Goal: Information Seeking & Learning: Check status

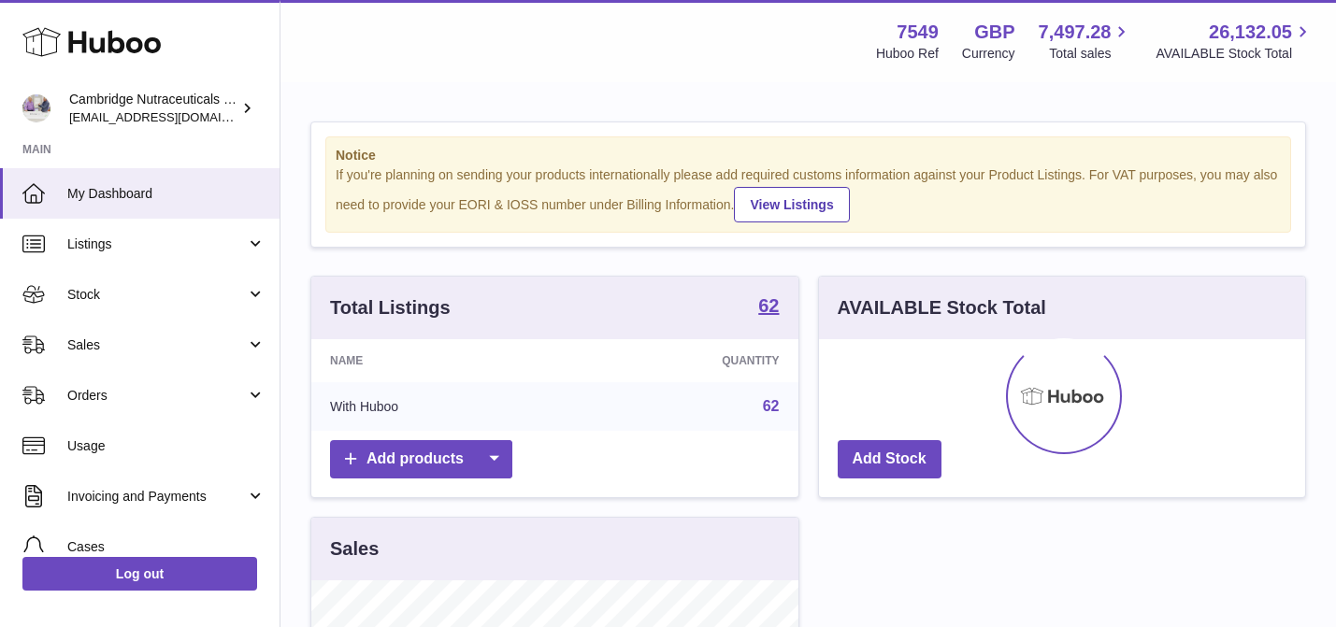
scroll to position [292, 486]
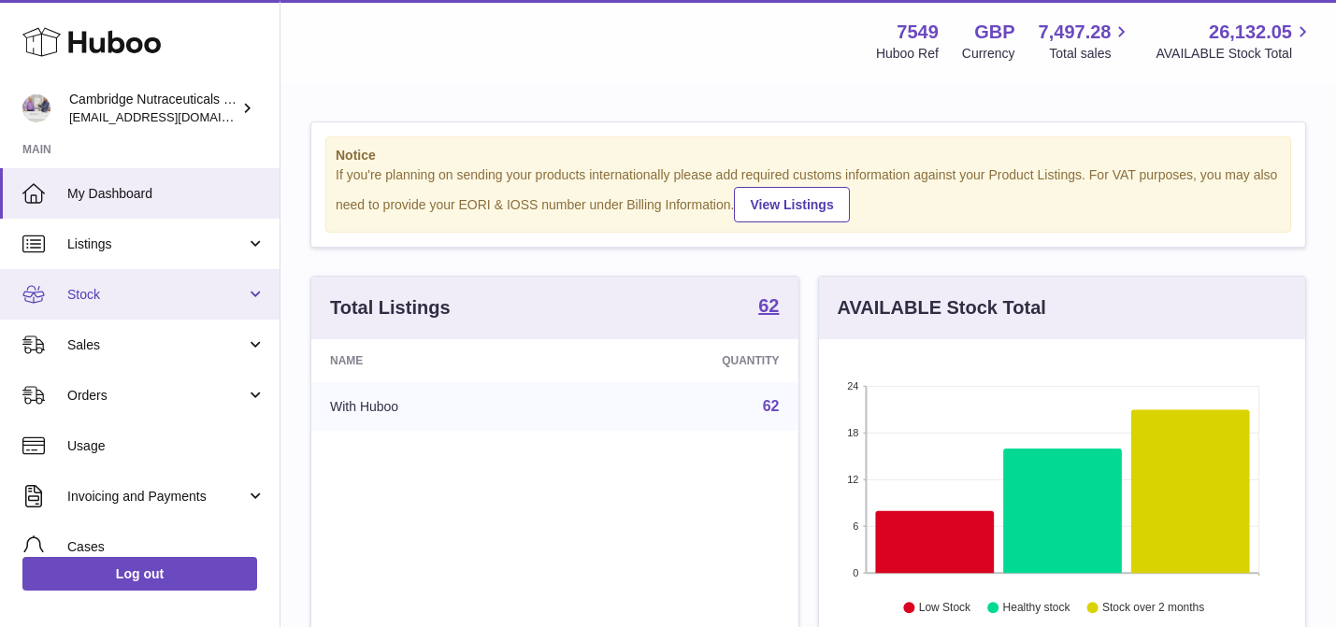
click at [234, 276] on link "Stock" at bounding box center [139, 294] width 279 height 50
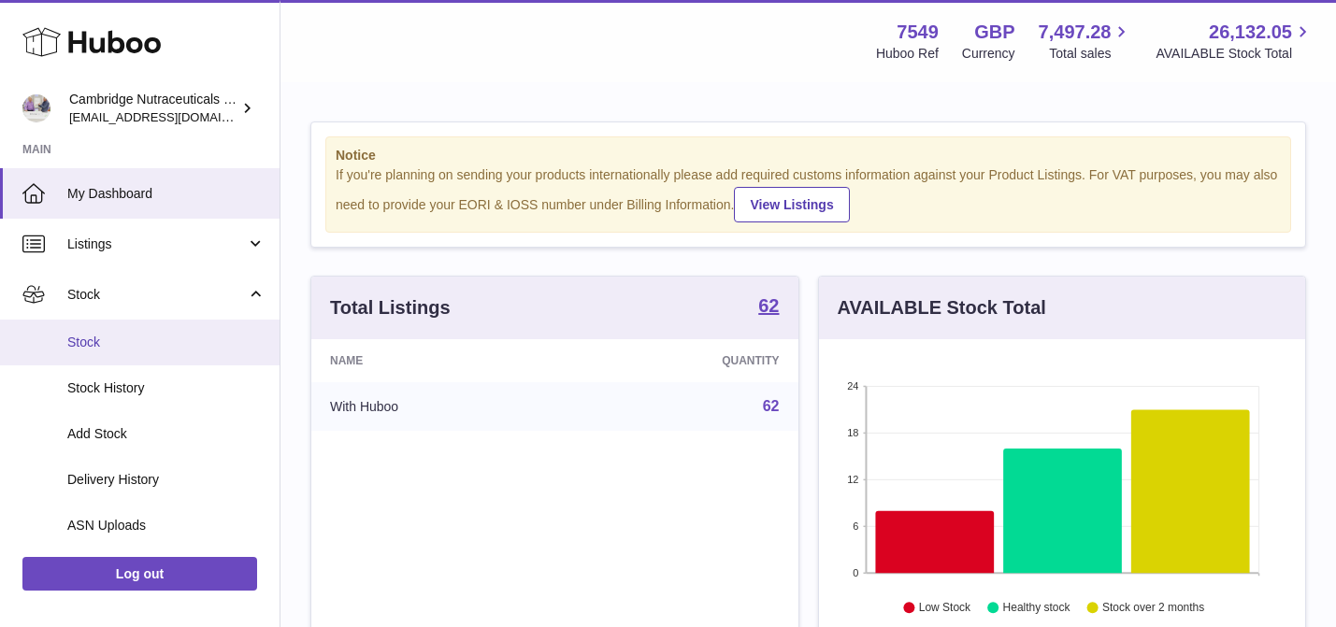
click at [219, 337] on span "Stock" at bounding box center [166, 343] width 198 height 18
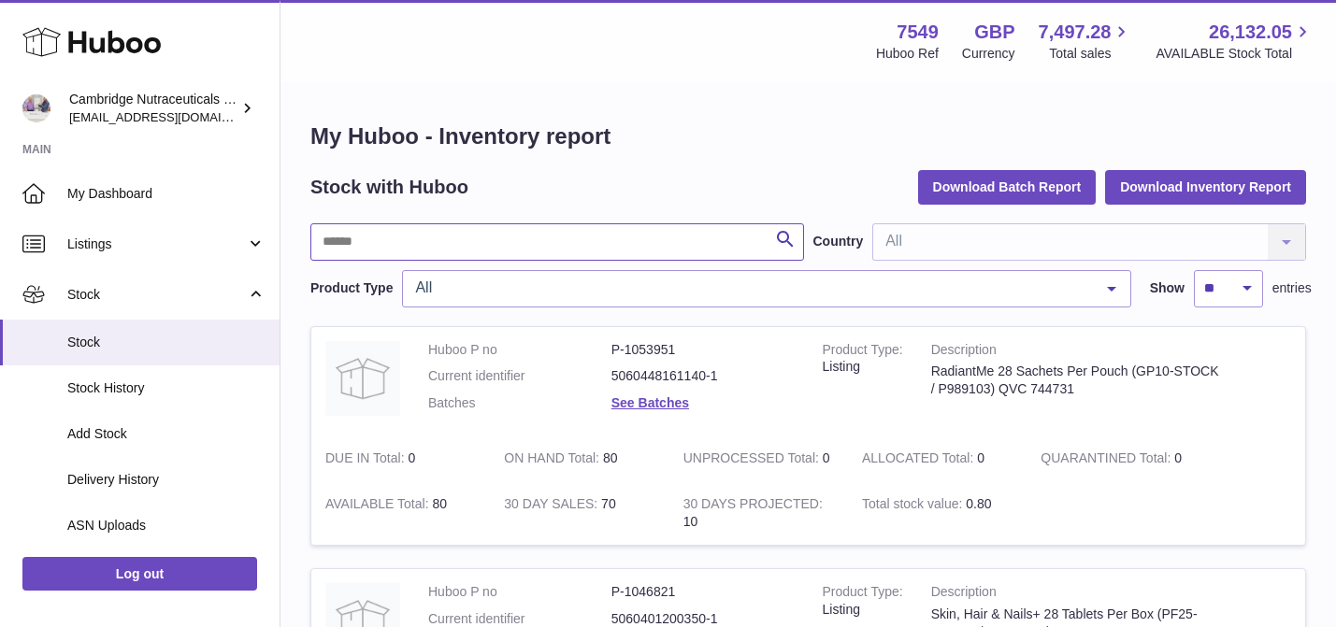
click at [433, 253] on input "text" at bounding box center [557, 241] width 494 height 37
type input "*****"
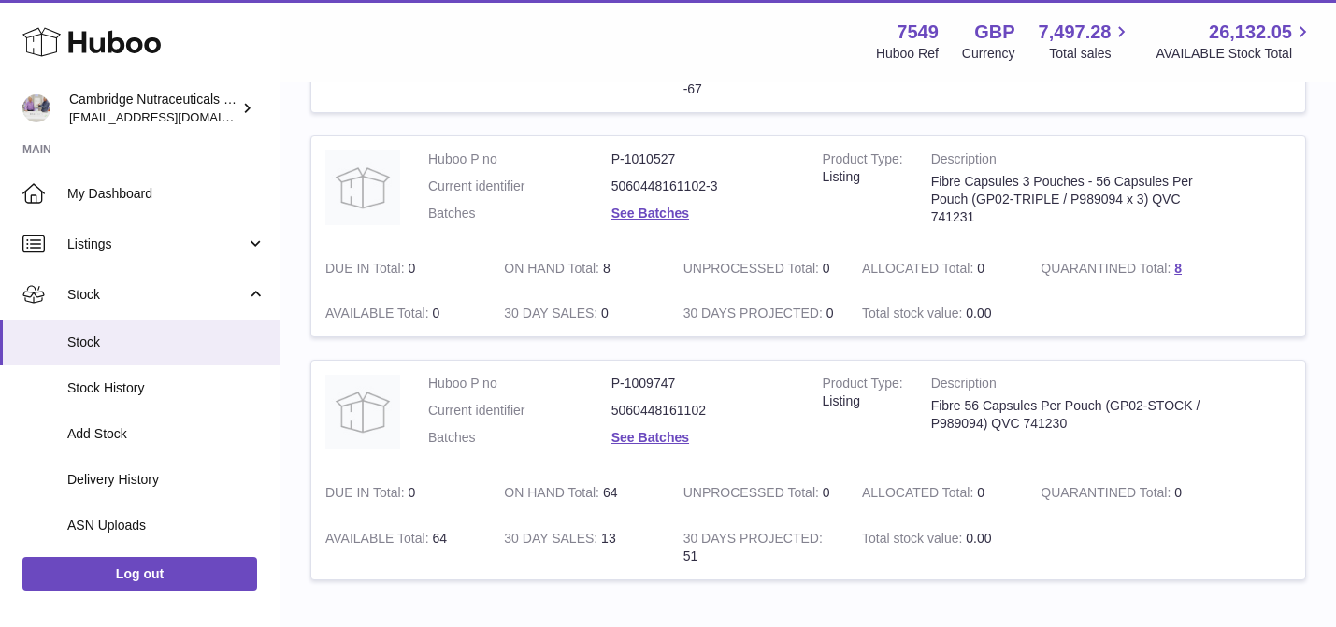
scroll to position [436, 0]
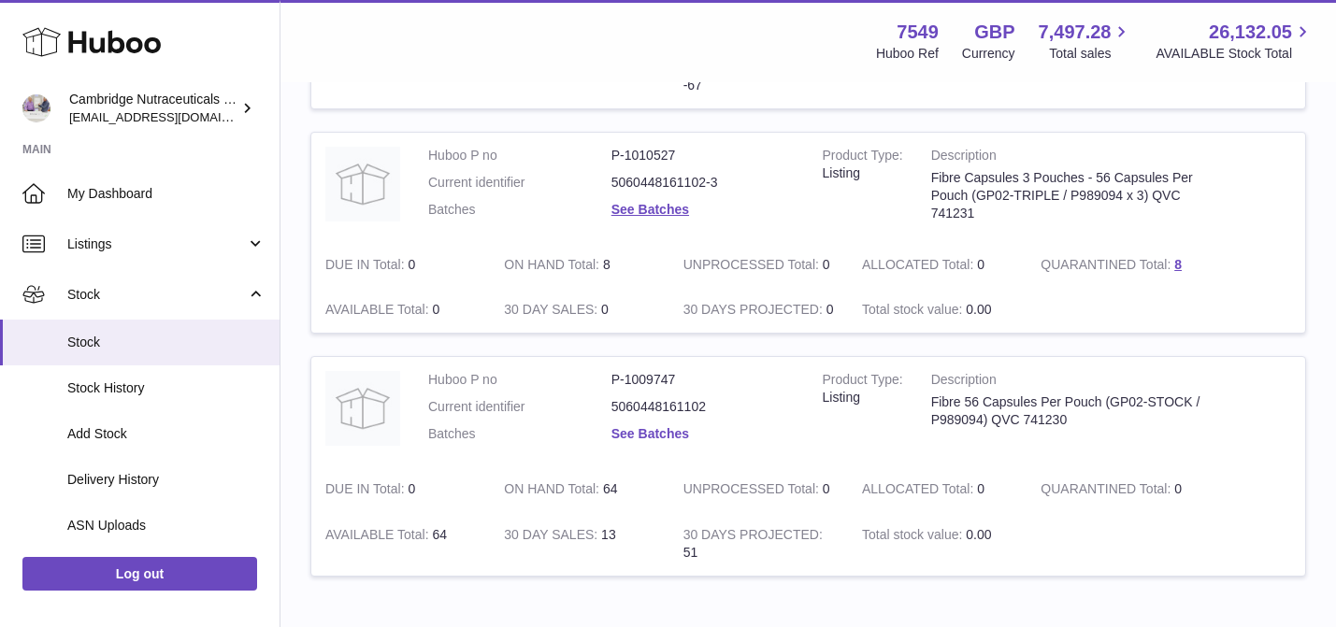
click at [669, 429] on link "See Batches" at bounding box center [650, 433] width 78 height 15
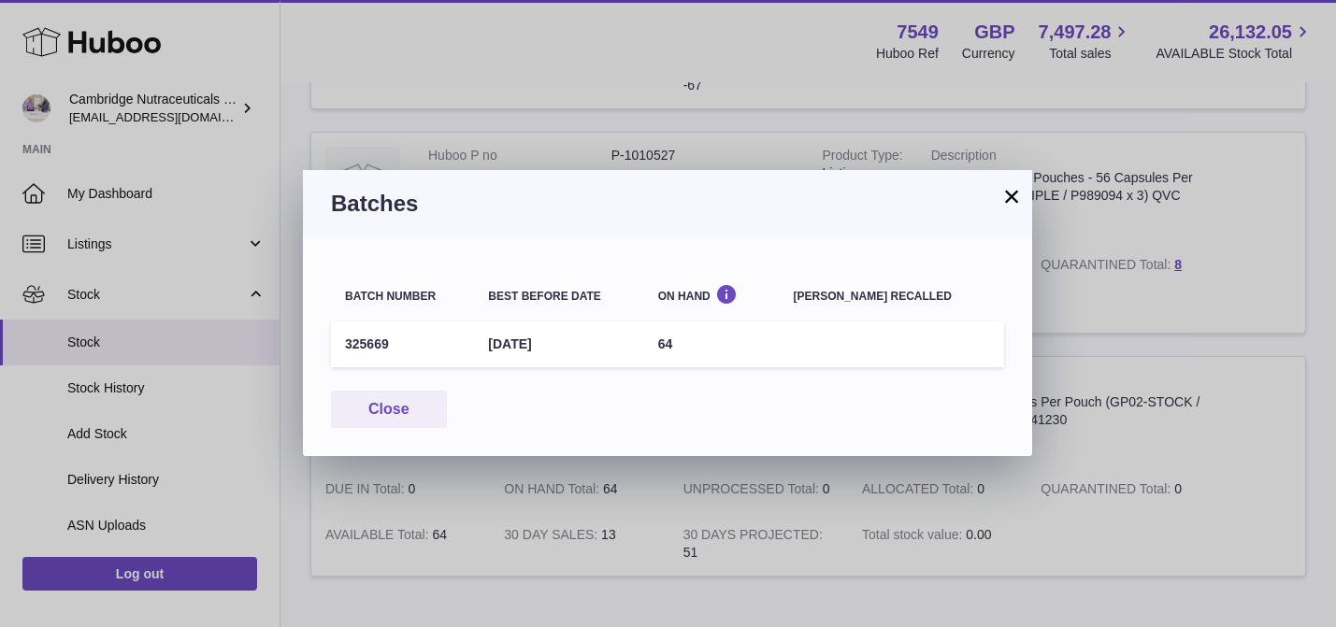
click at [1009, 197] on button "×" at bounding box center [1011, 196] width 22 height 22
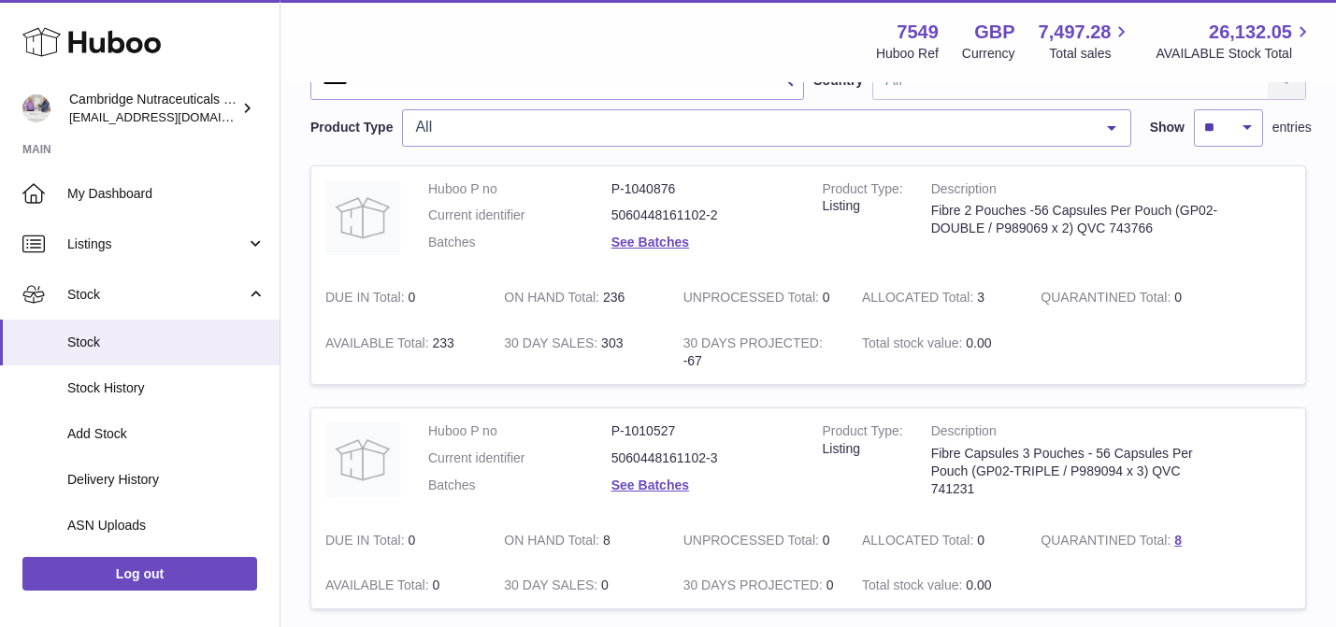
scroll to position [94, 0]
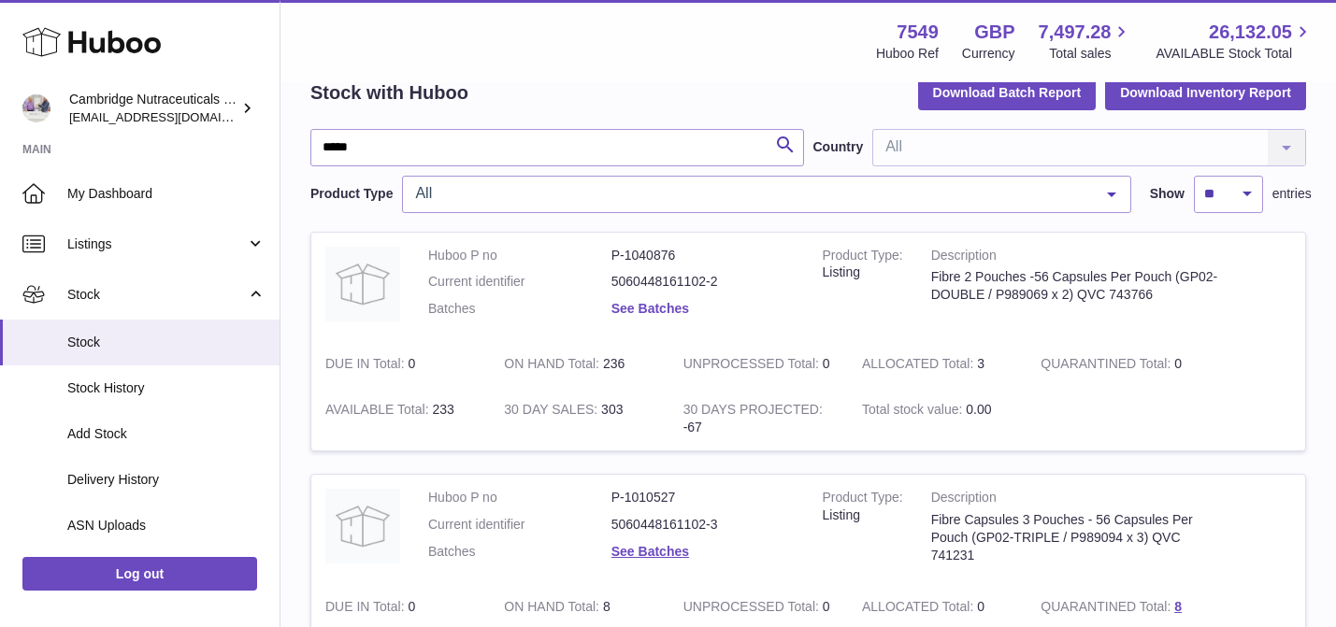
click at [659, 302] on link "See Batches" at bounding box center [650, 308] width 78 height 15
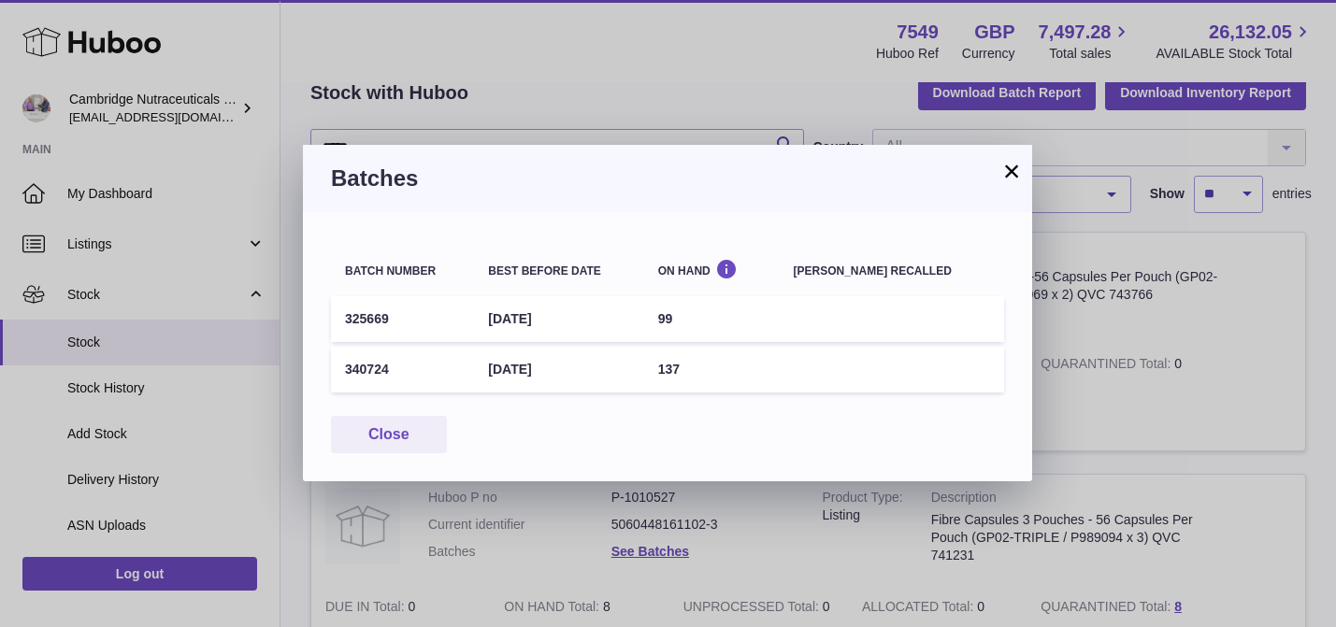
click at [1008, 176] on button "×" at bounding box center [1011, 171] width 22 height 22
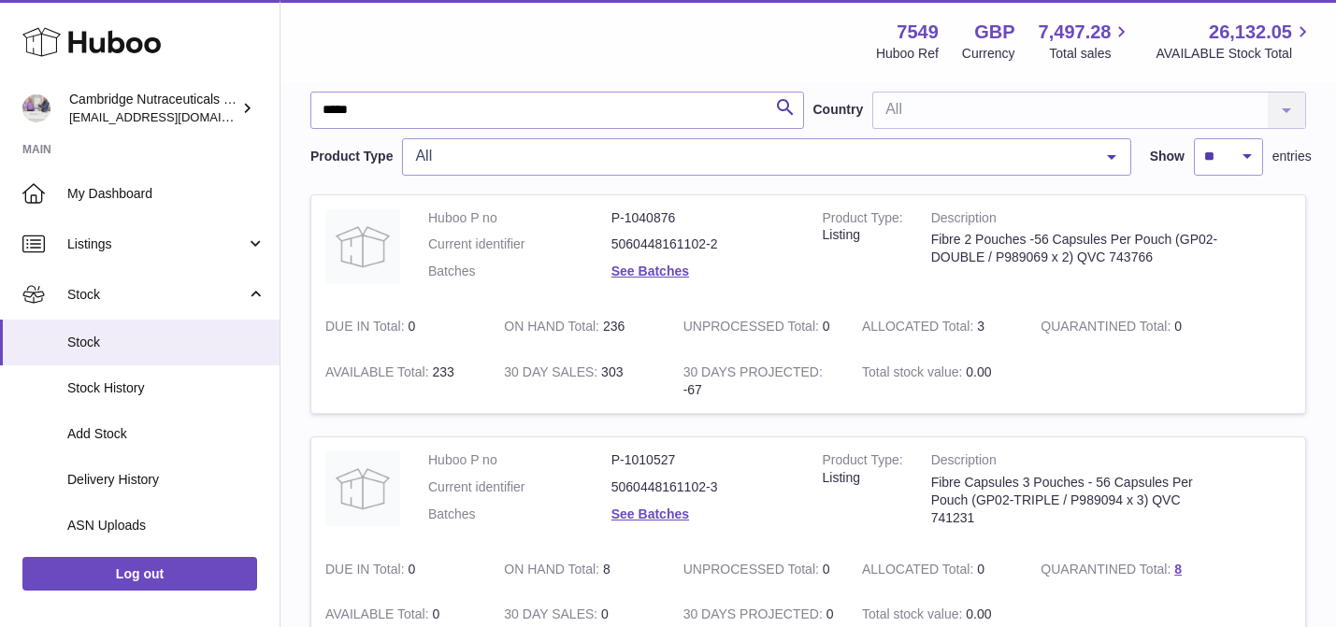
scroll to position [136, 0]
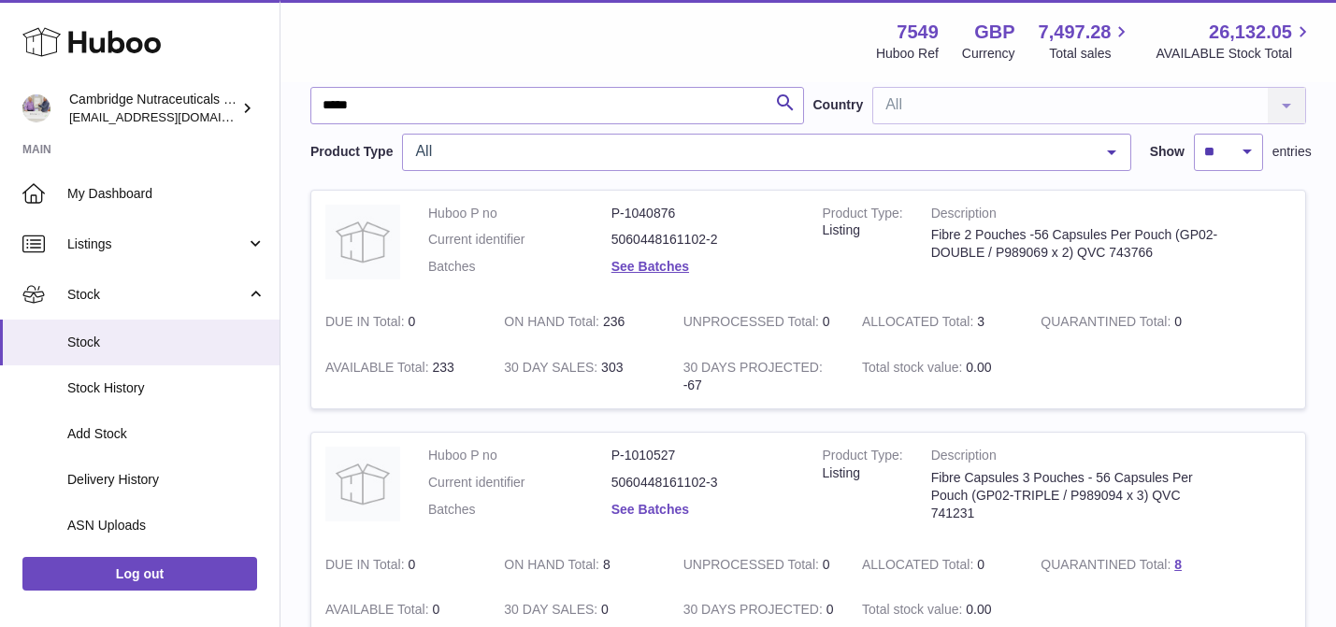
click at [643, 513] on link "See Batches" at bounding box center [650, 509] width 78 height 15
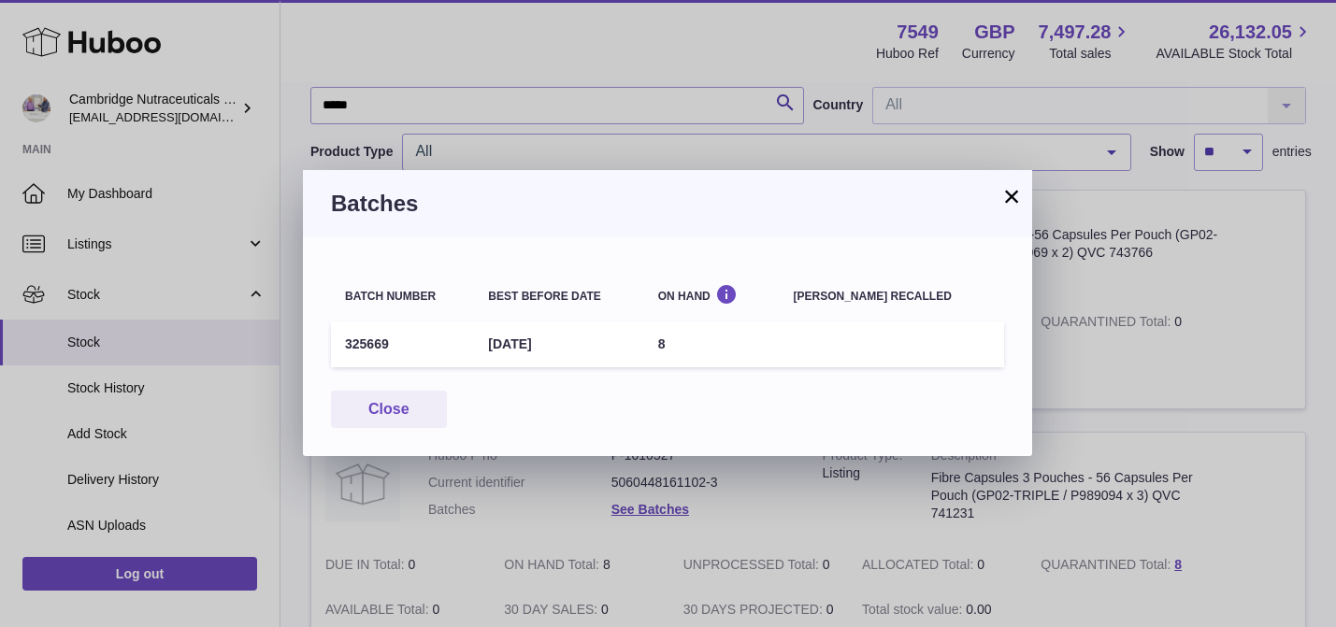
click at [1011, 196] on button "×" at bounding box center [1011, 196] width 22 height 22
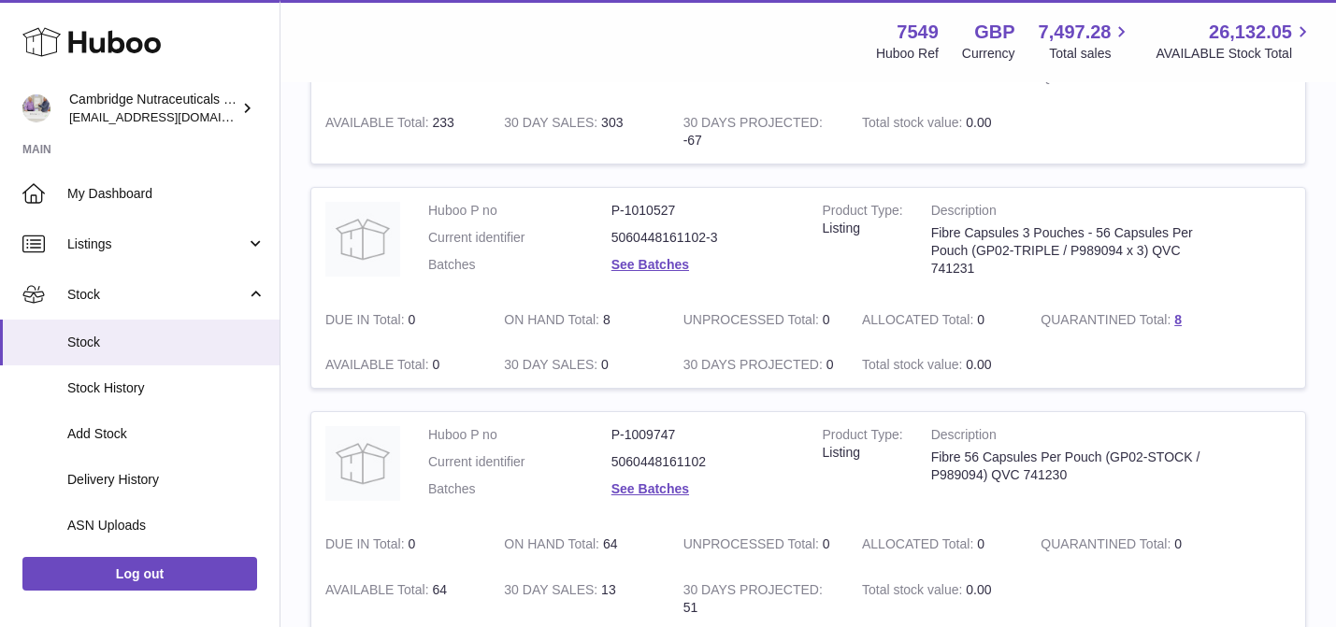
scroll to position [419, 0]
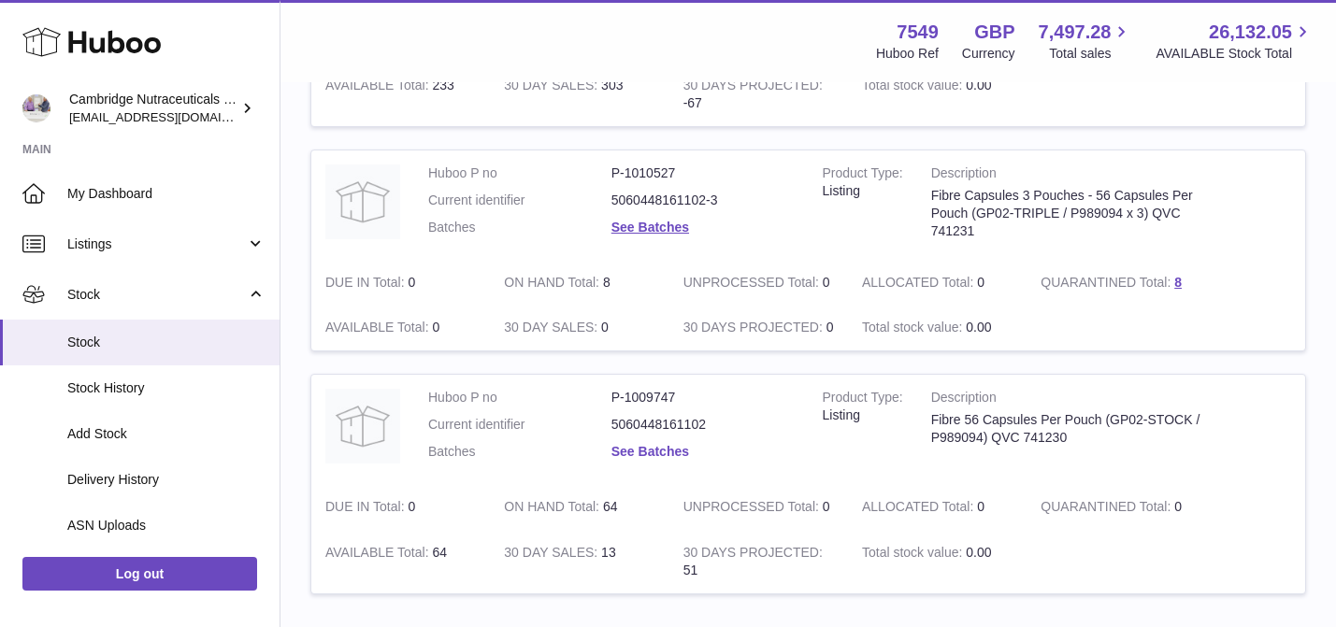
click at [647, 450] on link "See Batches" at bounding box center [650, 451] width 78 height 15
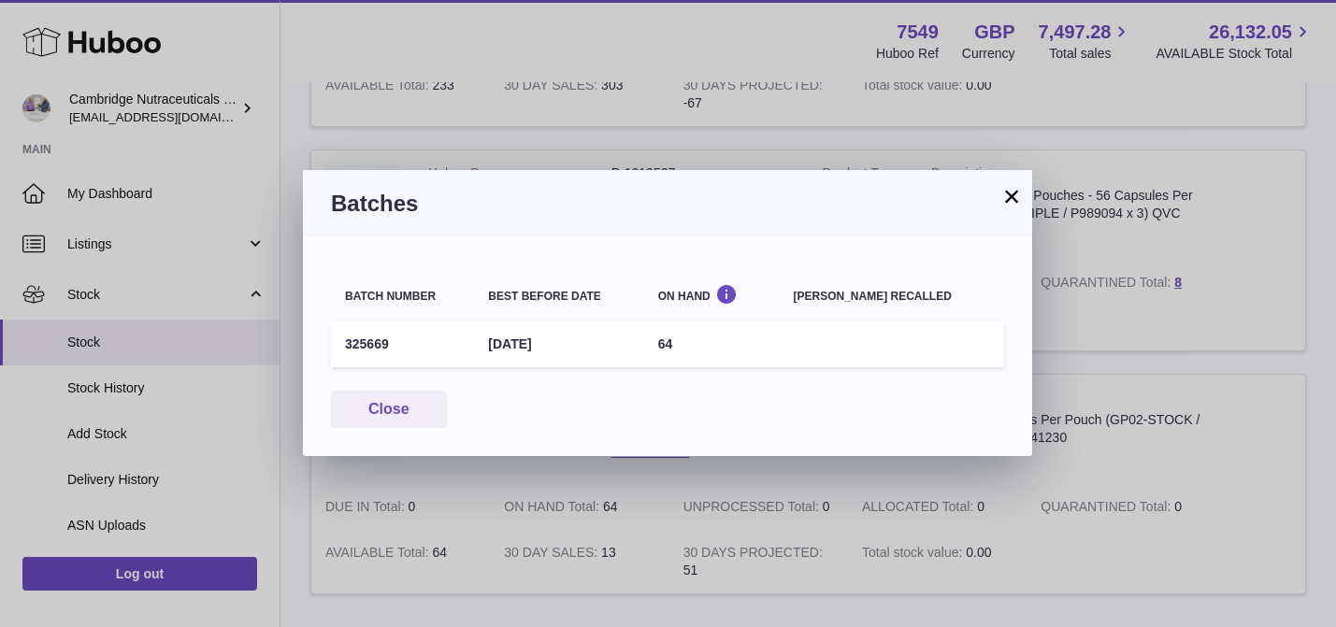
click at [1009, 195] on button "×" at bounding box center [1011, 196] width 22 height 22
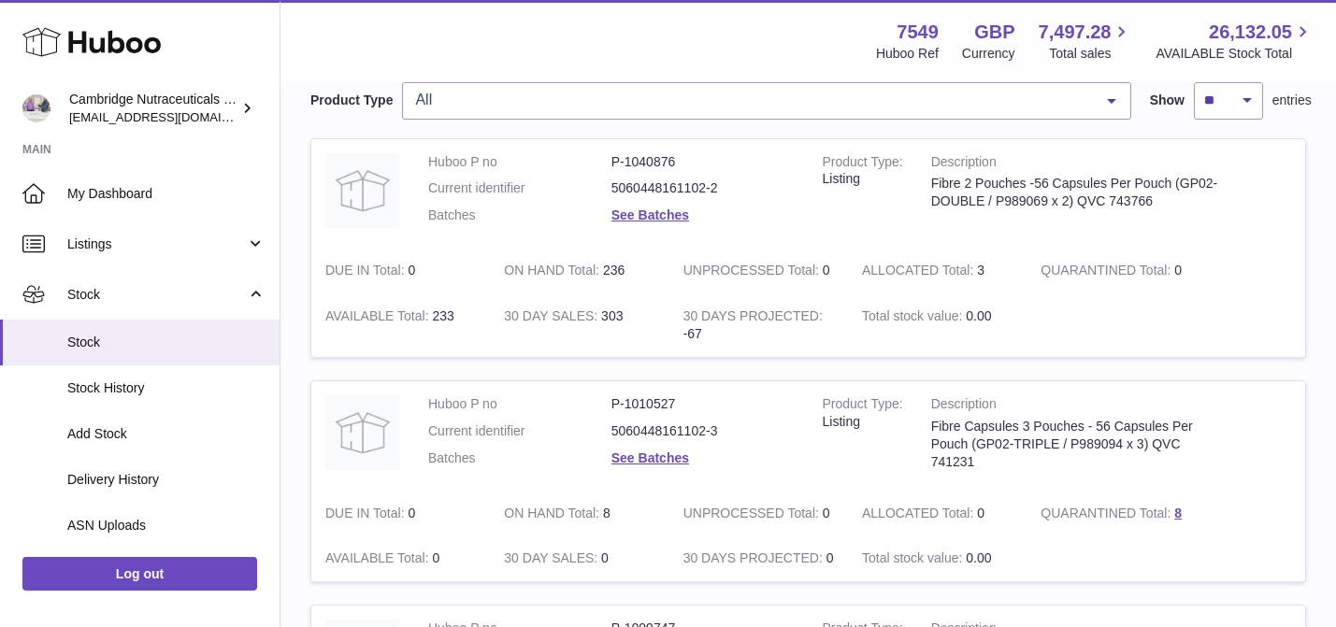
scroll to position [186, 0]
click at [673, 215] on link "See Batches" at bounding box center [650, 216] width 78 height 15
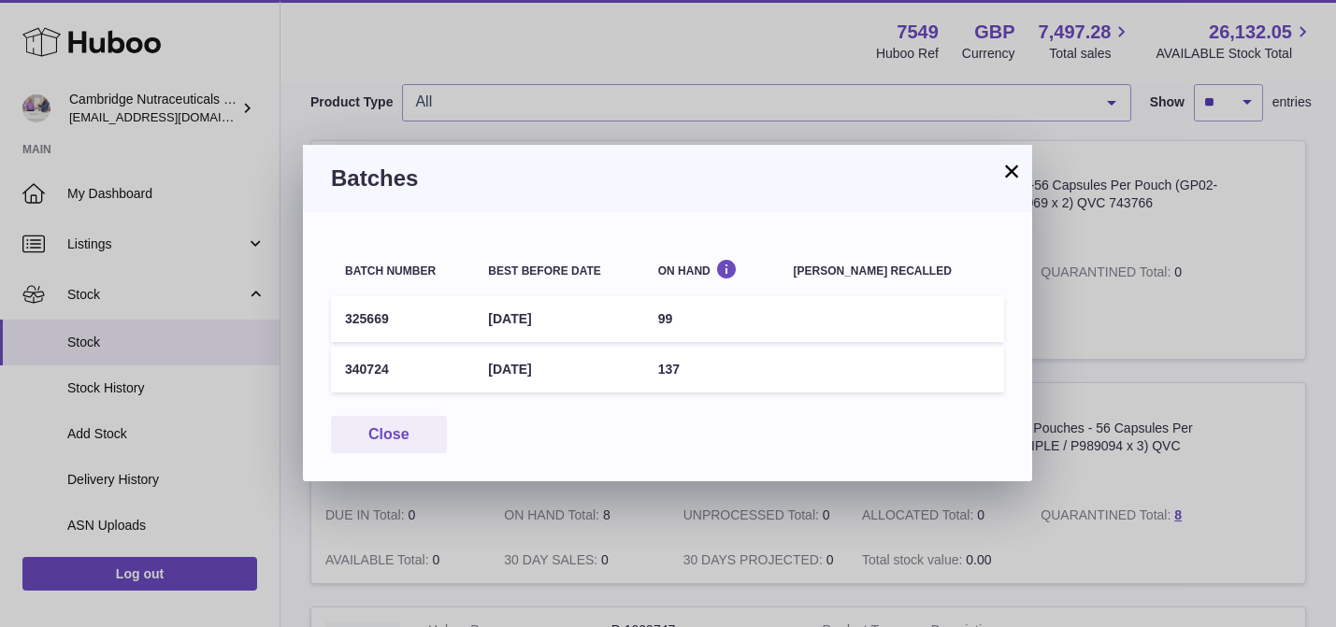
drag, startPoint x: 592, startPoint y: 371, endPoint x: 503, endPoint y: 371, distance: 88.8
click at [503, 371] on td "[DATE]" at bounding box center [558, 370] width 169 height 46
copy td "[DATE]"
click at [1020, 155] on div "Batches" at bounding box center [667, 178] width 729 height 67
click at [1017, 173] on button "×" at bounding box center [1011, 171] width 22 height 22
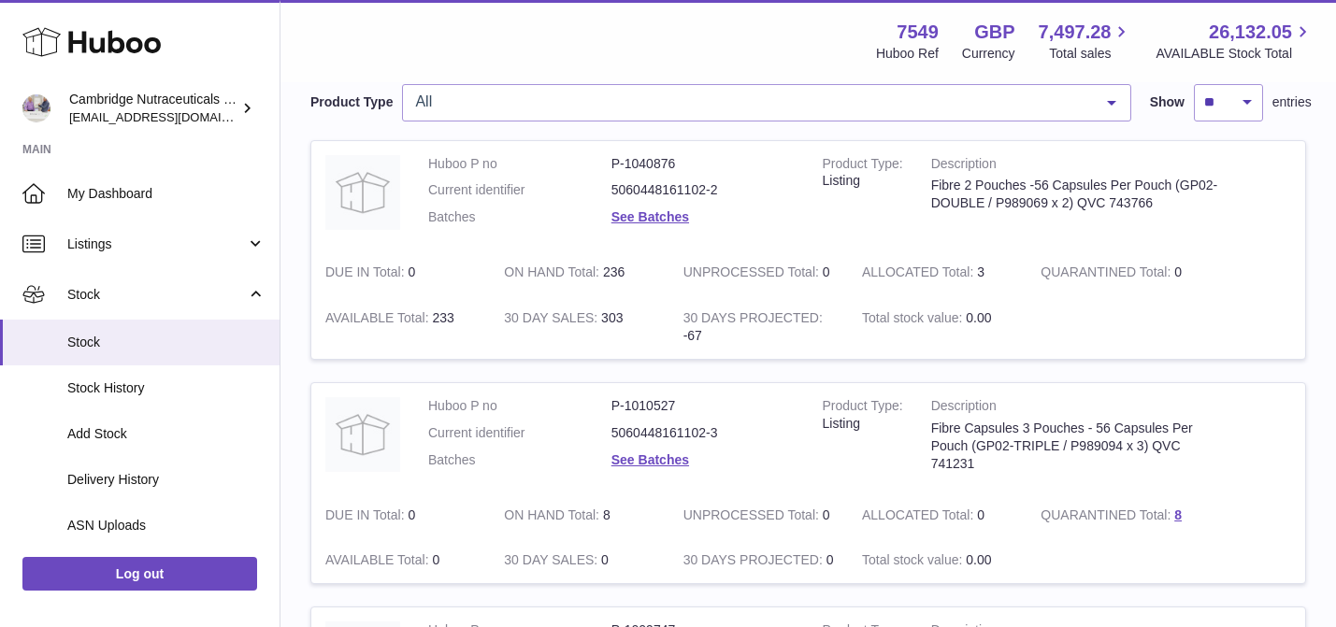
scroll to position [0, 0]
